Goal: Transaction & Acquisition: Purchase product/service

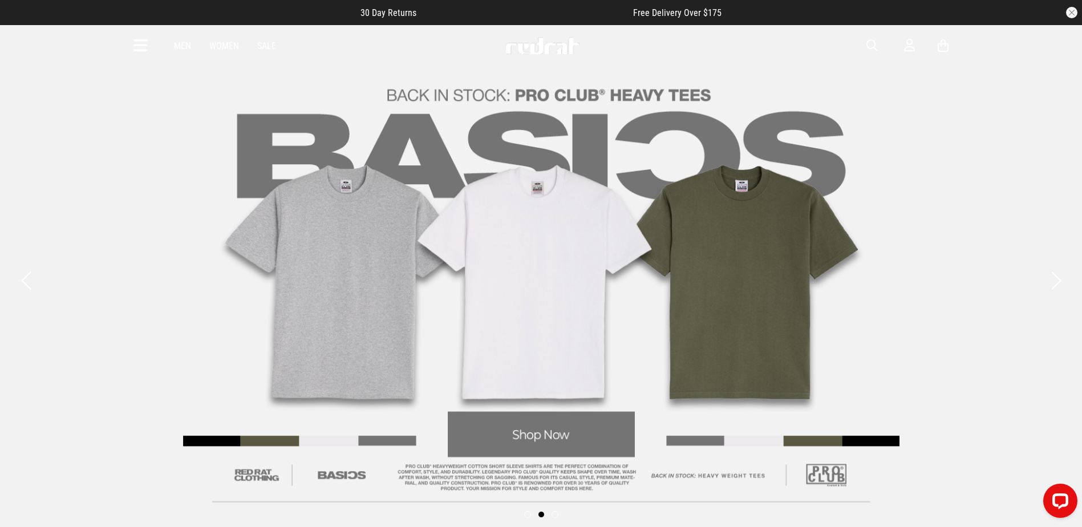
click at [144, 47] on icon at bounding box center [140, 46] width 14 height 19
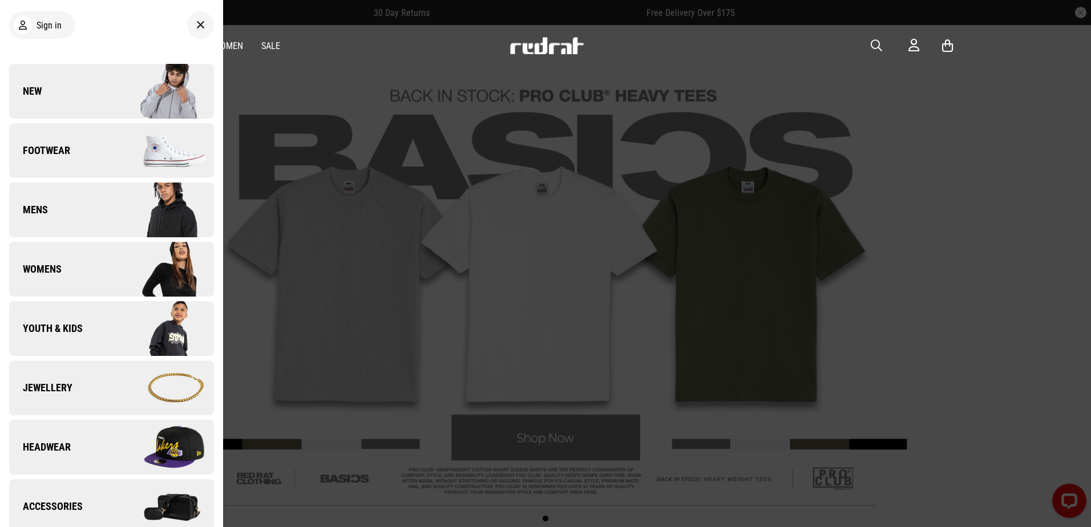
click at [105, 91] on link "New" at bounding box center [111, 91] width 205 height 55
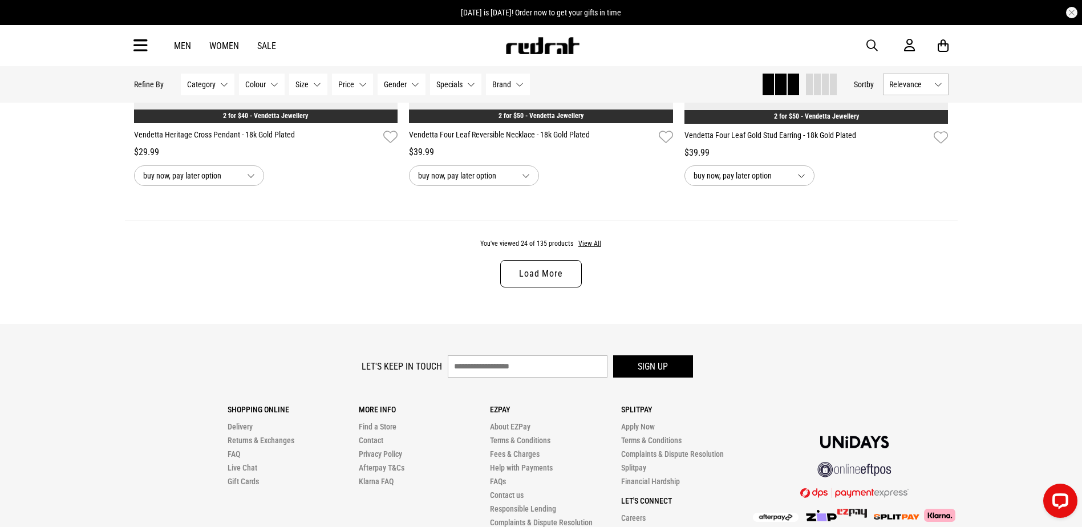
scroll to position [3650, 0]
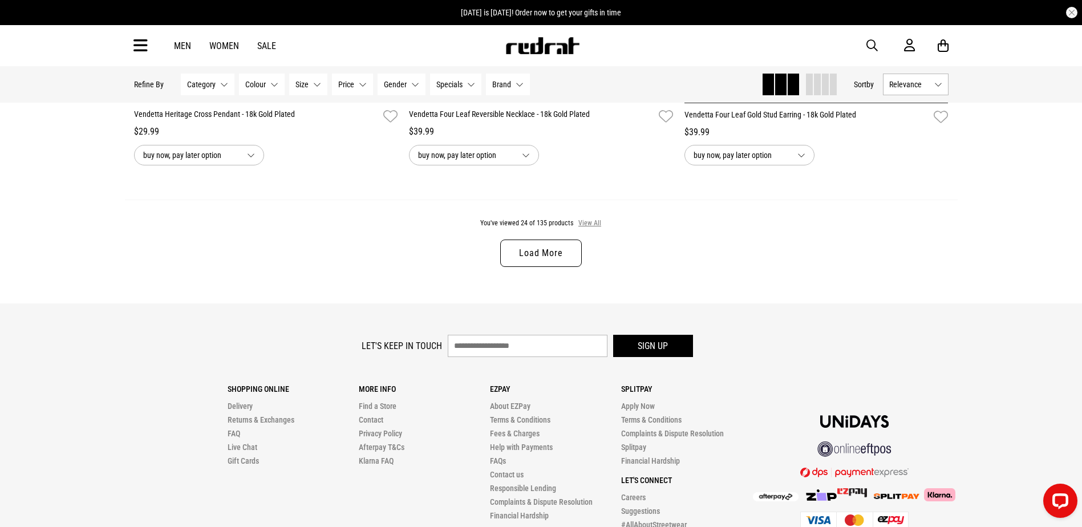
click at [583, 229] on button "View All" at bounding box center [590, 223] width 24 height 10
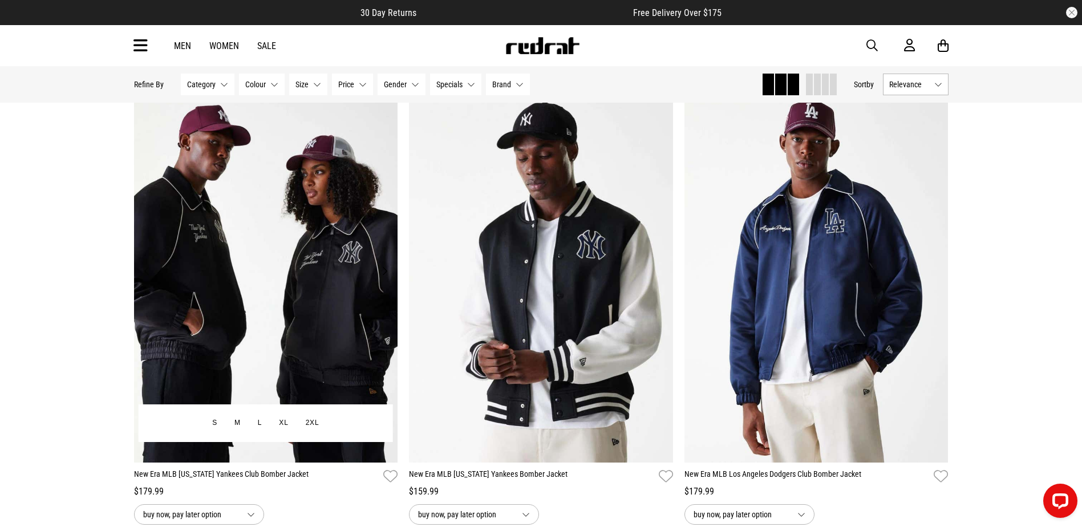
scroll to position [19146, 0]
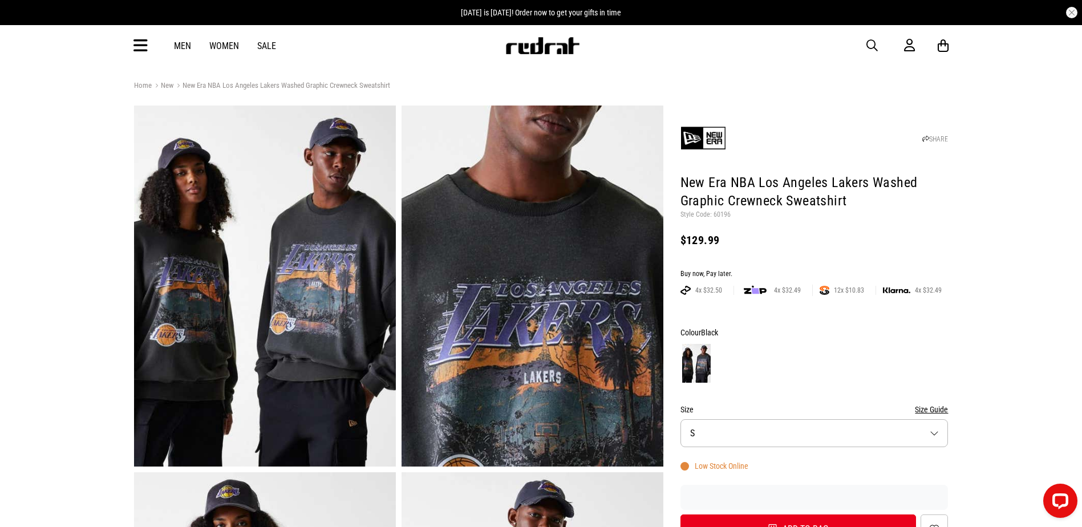
click at [716, 216] on p "Style Code: 60196" at bounding box center [814, 214] width 268 height 9
copy p "60196"
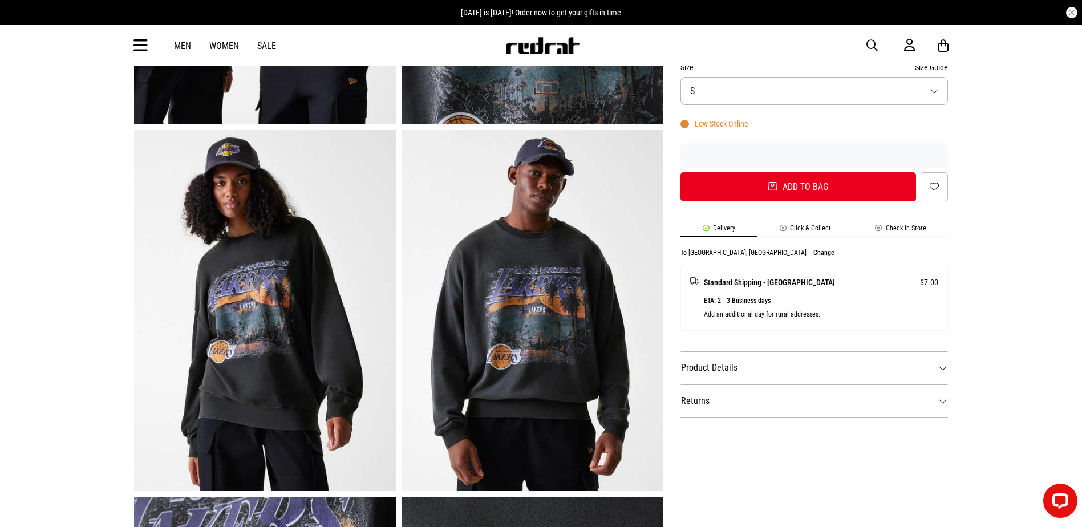
scroll to position [399, 0]
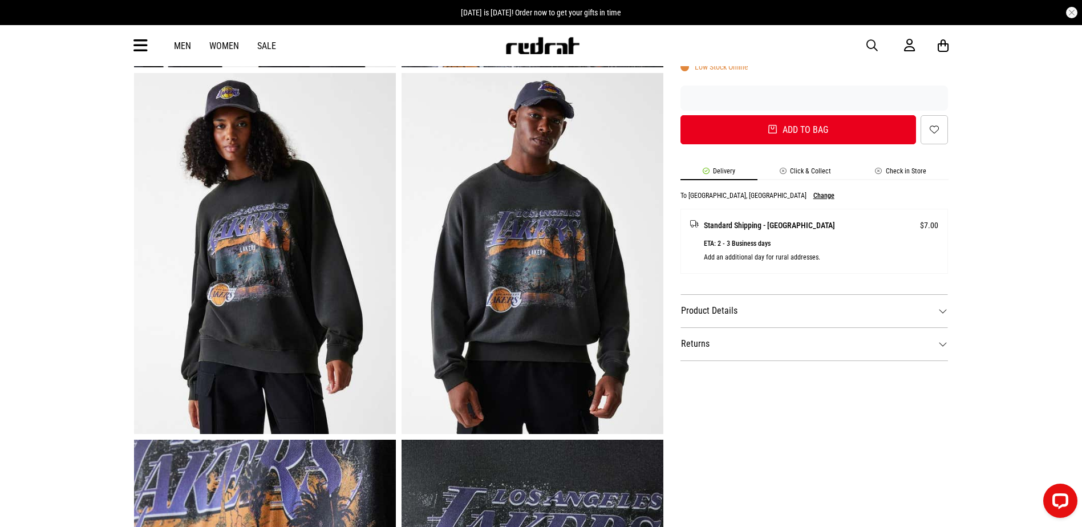
click at [846, 434] on div "SHARE New Era NBA Los Angeles Lakers Washed Graphic Crewneck Sweatshirt Style C…" at bounding box center [805, 256] width 285 height 1100
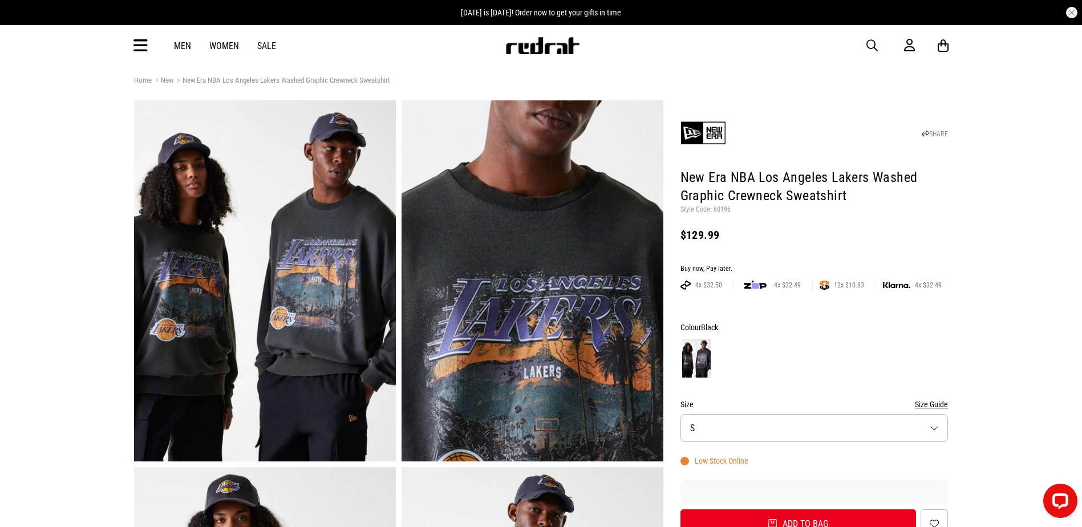
scroll to position [0, 0]
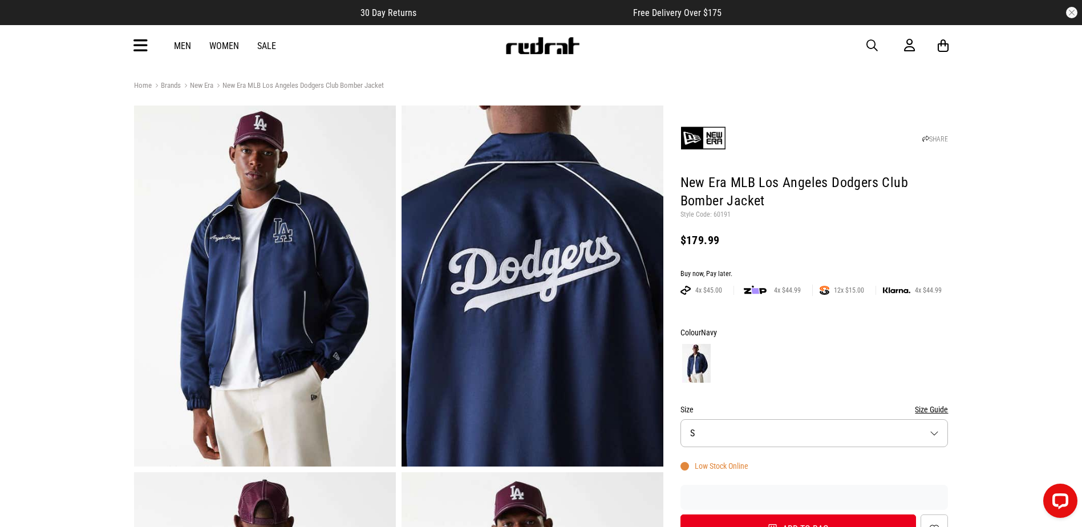
click at [720, 213] on p "Style Code: 60191" at bounding box center [814, 214] width 268 height 9
copy p "60191"
click at [768, 434] on button "Size S" at bounding box center [814, 433] width 268 height 28
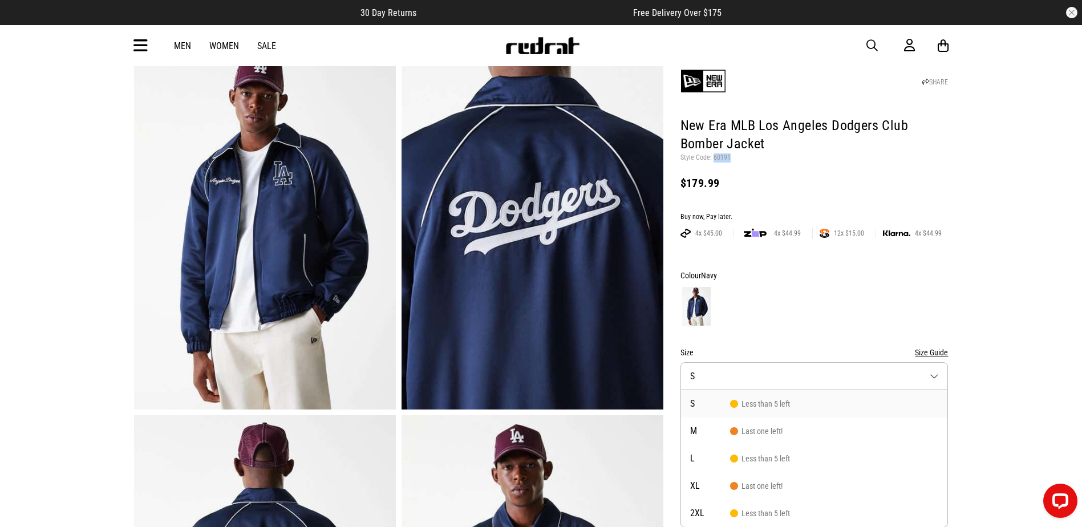
scroll to position [114, 0]
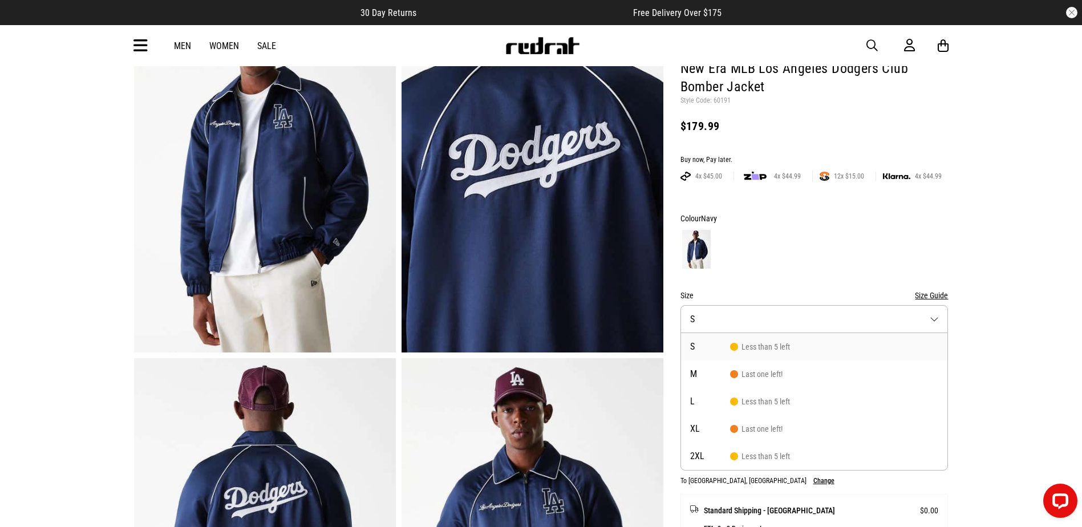
click at [861, 236] on div at bounding box center [814, 249] width 268 height 42
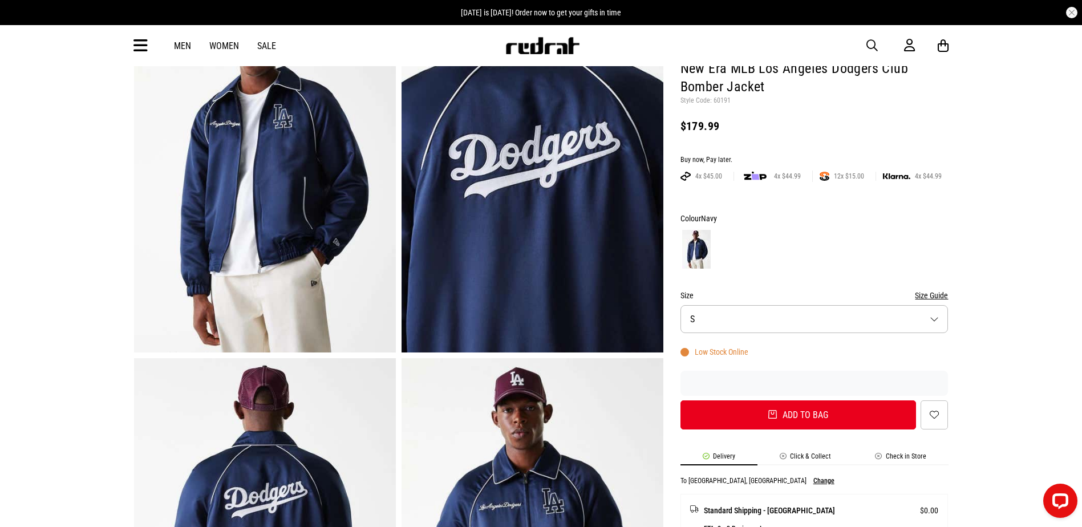
click at [789, 315] on button "Size S" at bounding box center [814, 319] width 268 height 28
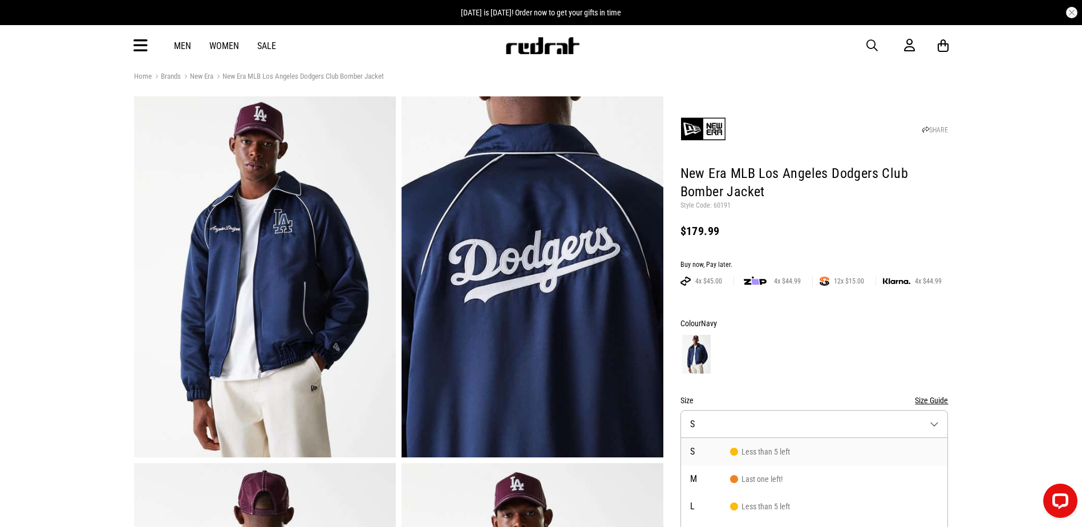
scroll to position [0, 0]
